Goal: Task Accomplishment & Management: Manage account settings

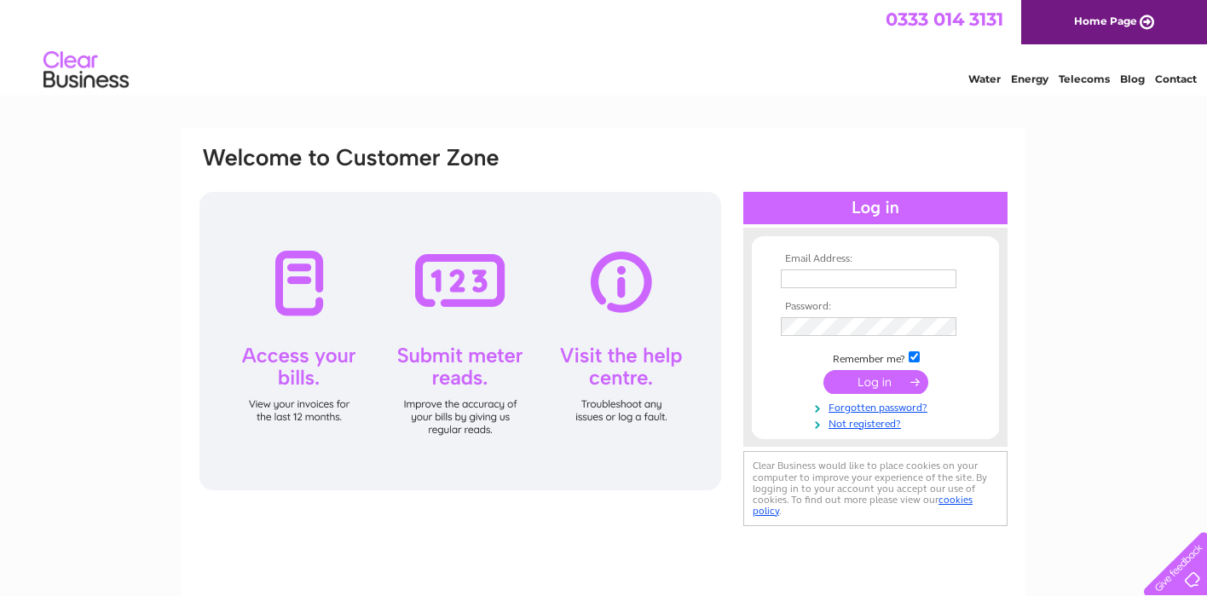
type input "[PERSON_NAME][EMAIL_ADDRESS][DOMAIN_NAME]"
click at [862, 383] on input "submit" at bounding box center [875, 382] width 105 height 24
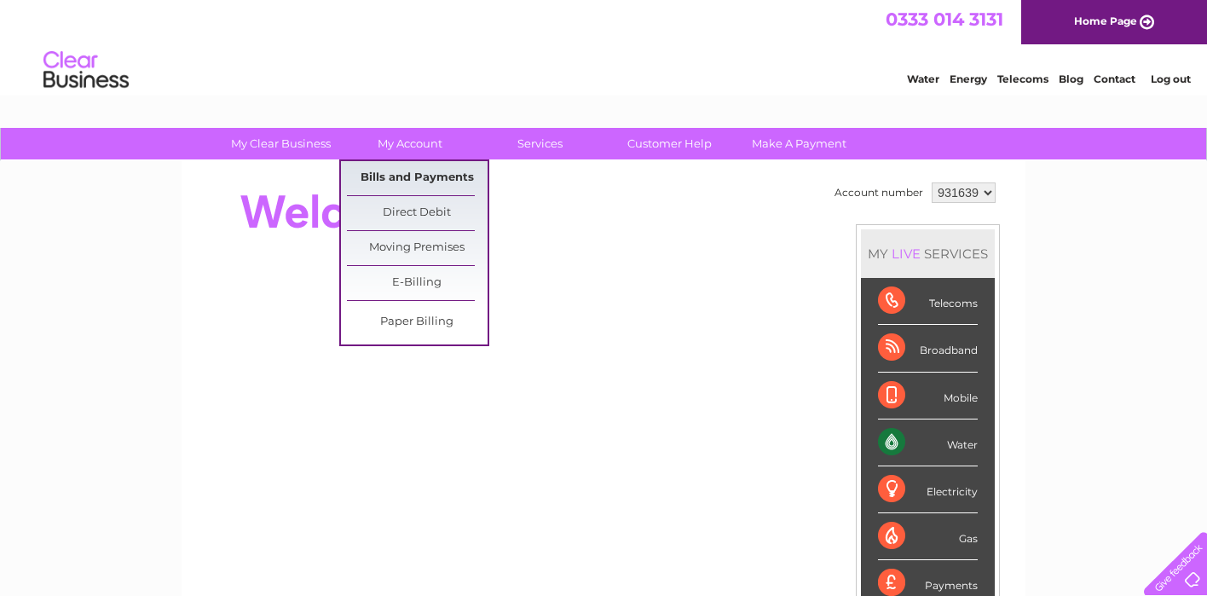
click at [395, 179] on link "Bills and Payments" at bounding box center [417, 178] width 141 height 34
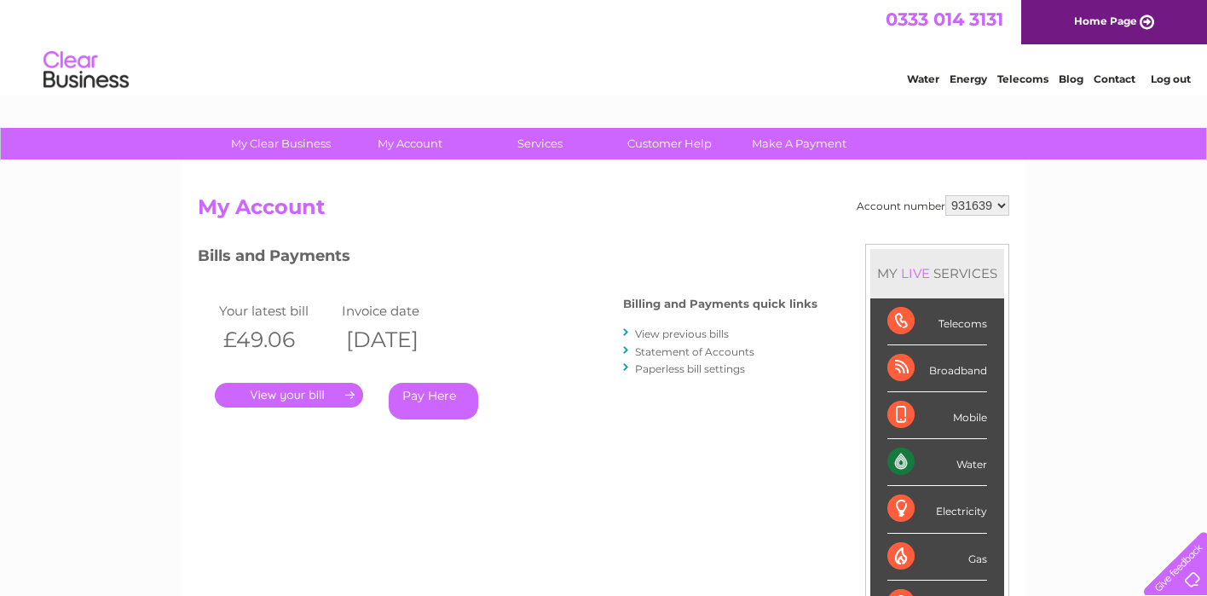
click at [288, 398] on link "." at bounding box center [289, 395] width 148 height 25
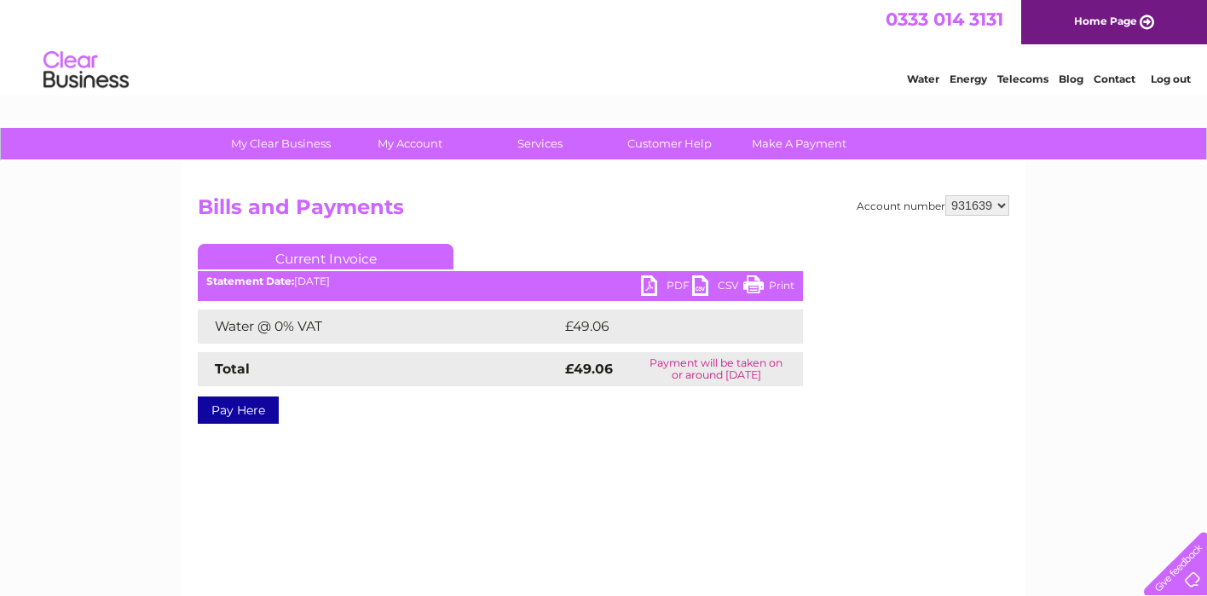
click at [650, 285] on link "PDF" at bounding box center [666, 287] width 51 height 25
click at [1003, 209] on select "931639 945209" at bounding box center [977, 205] width 64 height 20
select select "945209"
click at [945, 195] on select "931639 945209" at bounding box center [977, 205] width 64 height 20
click at [649, 286] on link "PDF" at bounding box center [666, 287] width 51 height 25
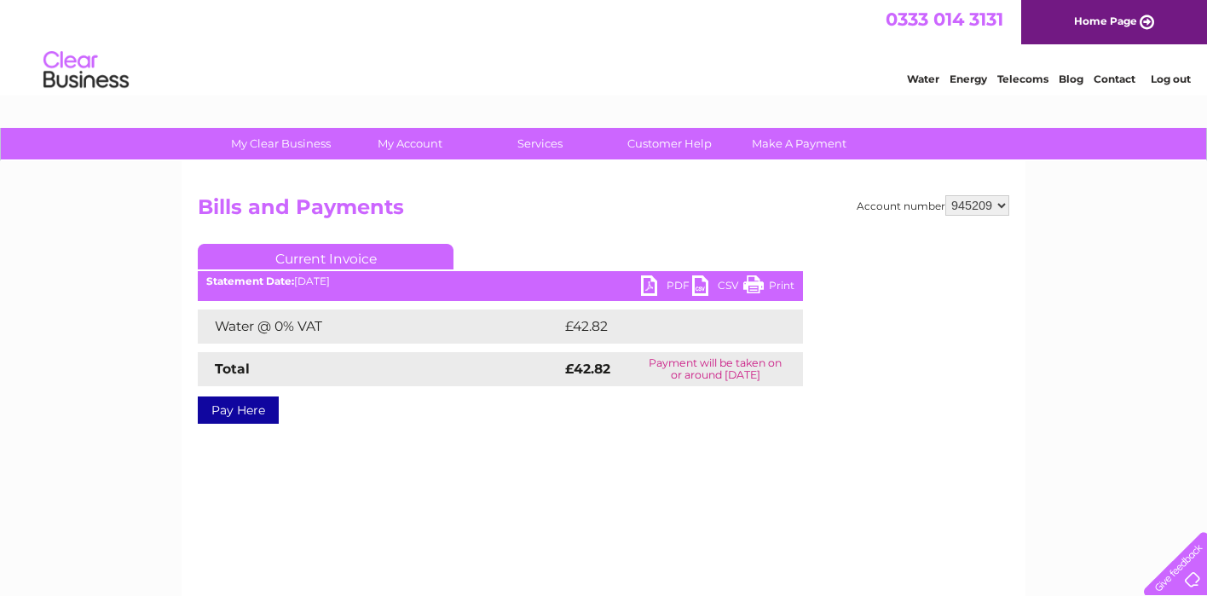
click at [1165, 80] on link "Log out" at bounding box center [1171, 78] width 40 height 13
